Goal: Task Accomplishment & Management: Use online tool/utility

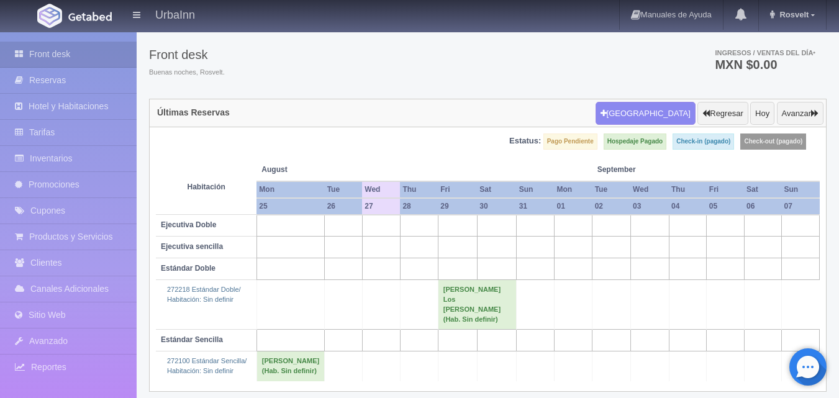
scroll to position [75, 0]
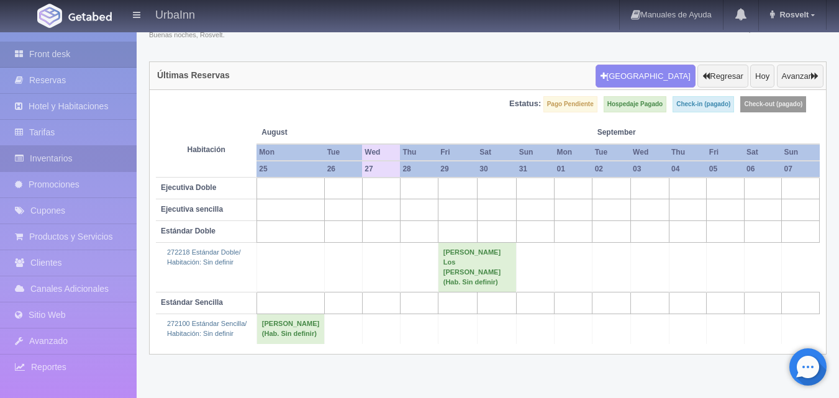
click at [76, 156] on link "Inventarios" at bounding box center [68, 158] width 137 height 25
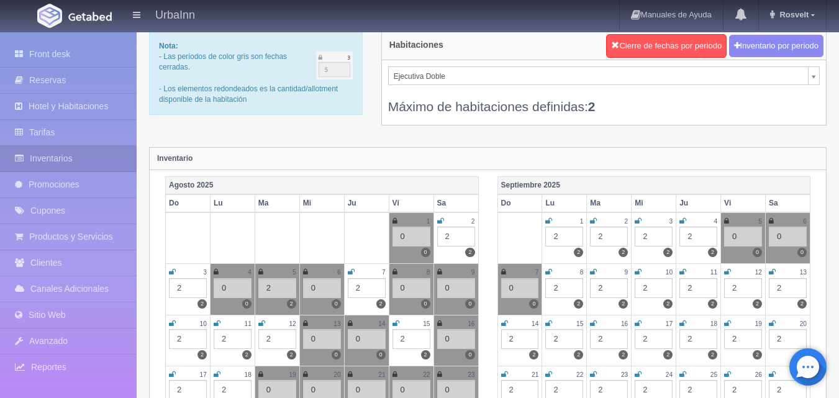
scroll to position [42, 0]
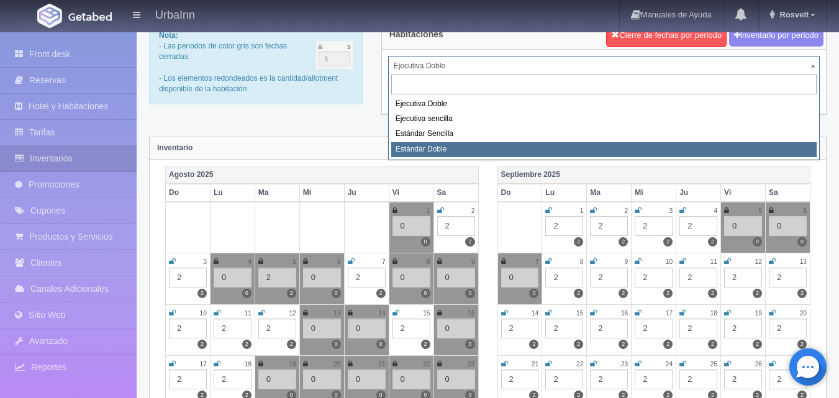
select select "1740"
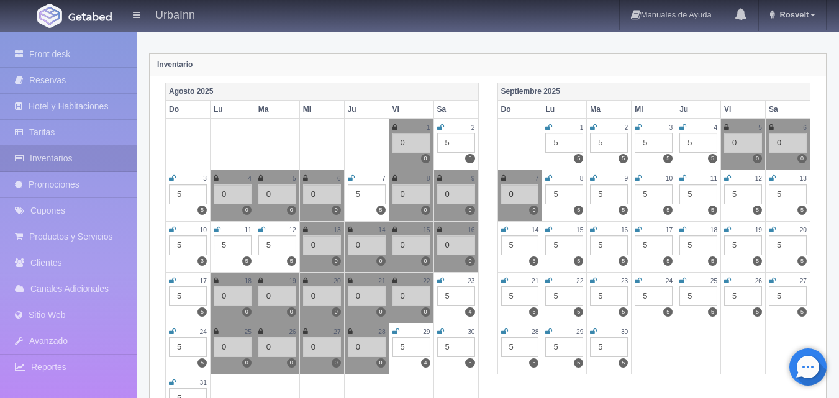
scroll to position [124, 0]
